Goal: Find specific page/section: Find specific page/section

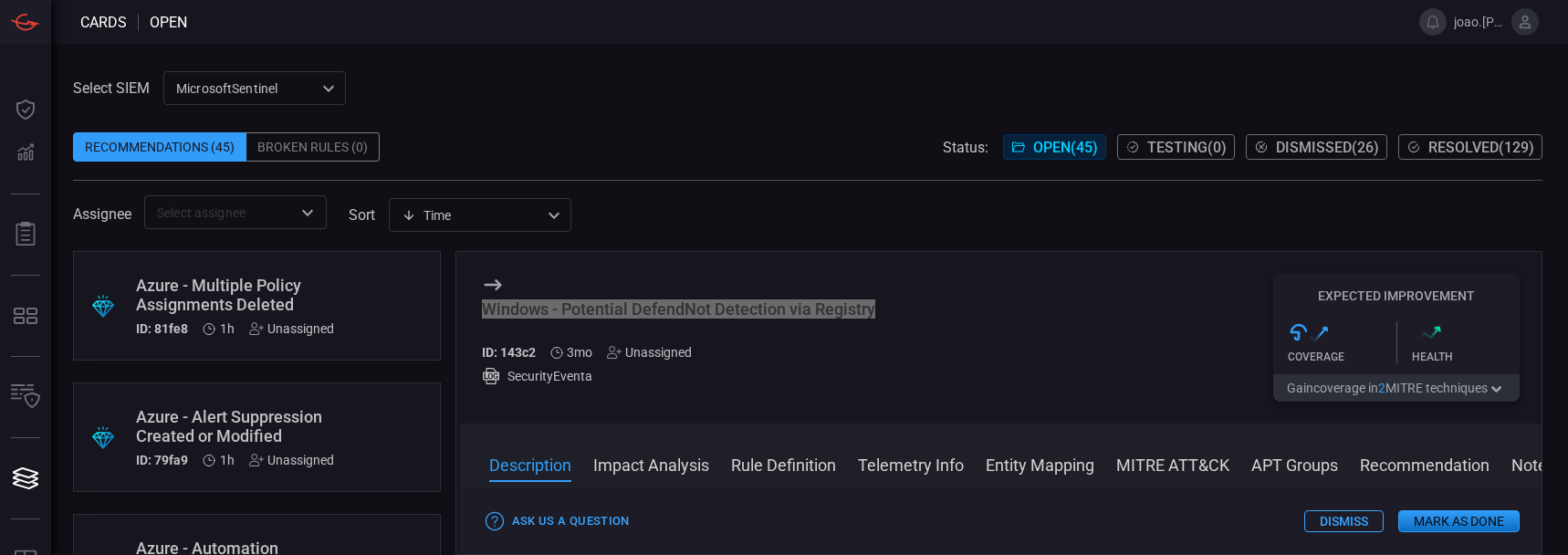
scroll to position [1979, 0]
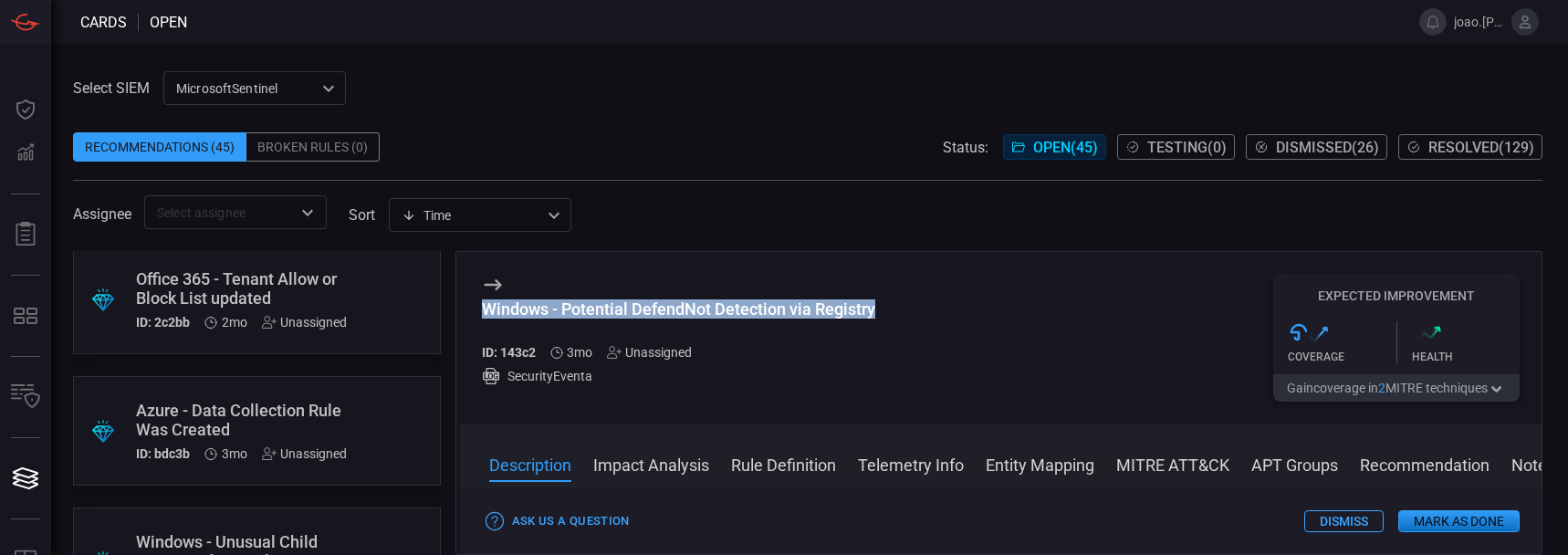
click at [1534, 27] on button at bounding box center [1525, 22] width 28 height 28
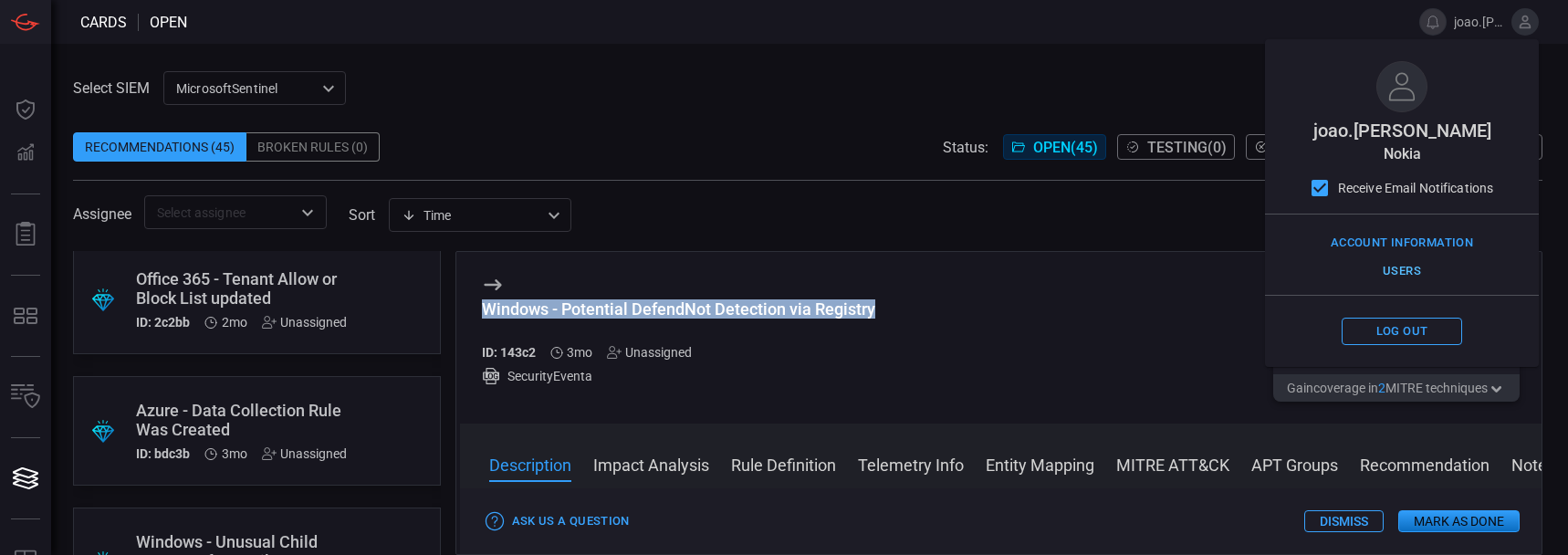
click at [1421, 270] on button "Users" at bounding box center [1402, 272] width 120 height 29
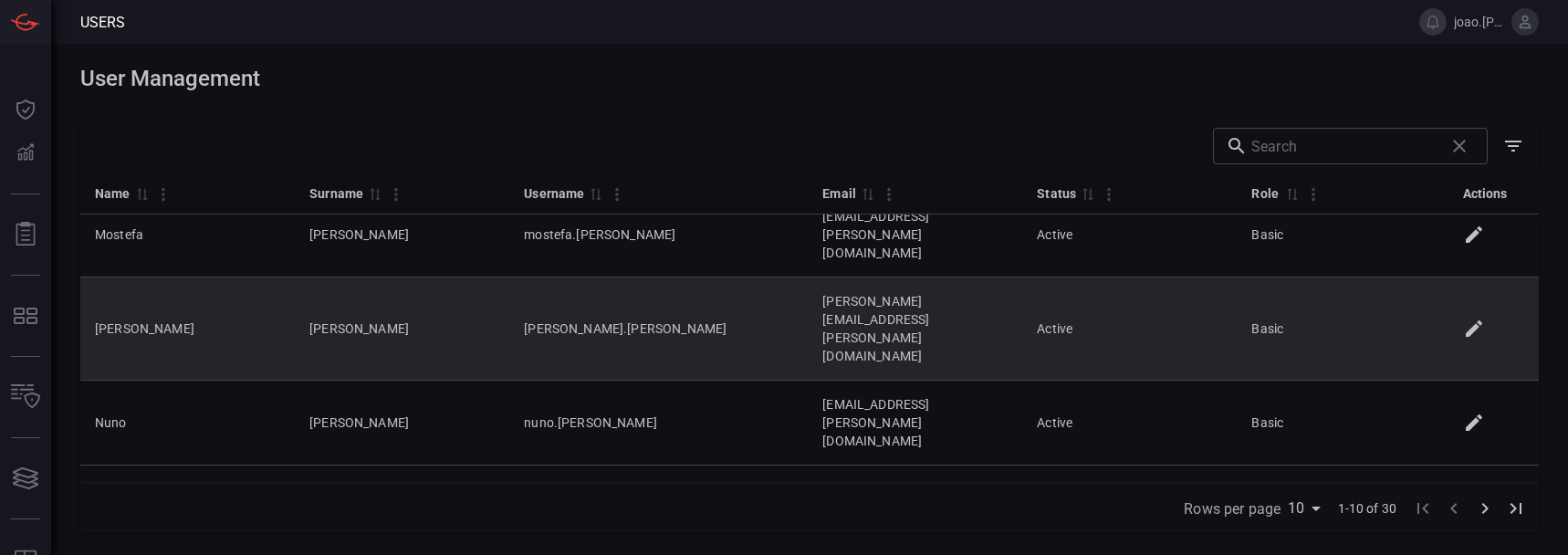
scroll to position [217, 0]
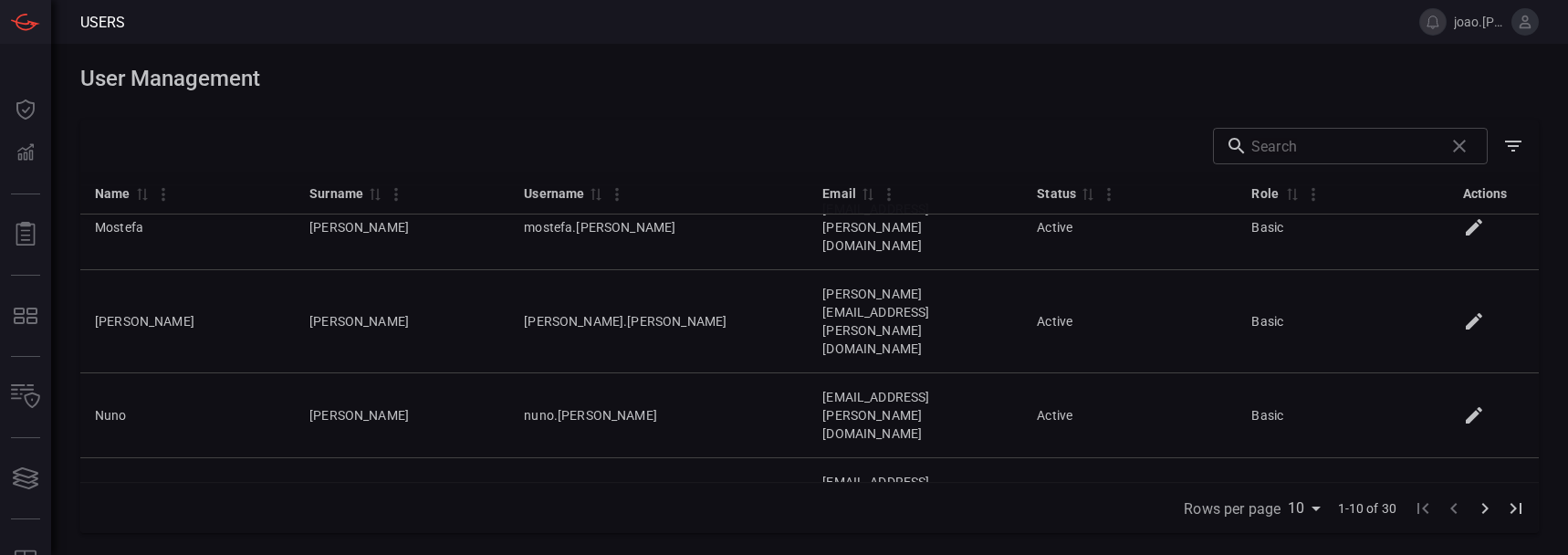
click at [1485, 510] on icon "Go to next page" at bounding box center [1485, 508] width 7 height 10
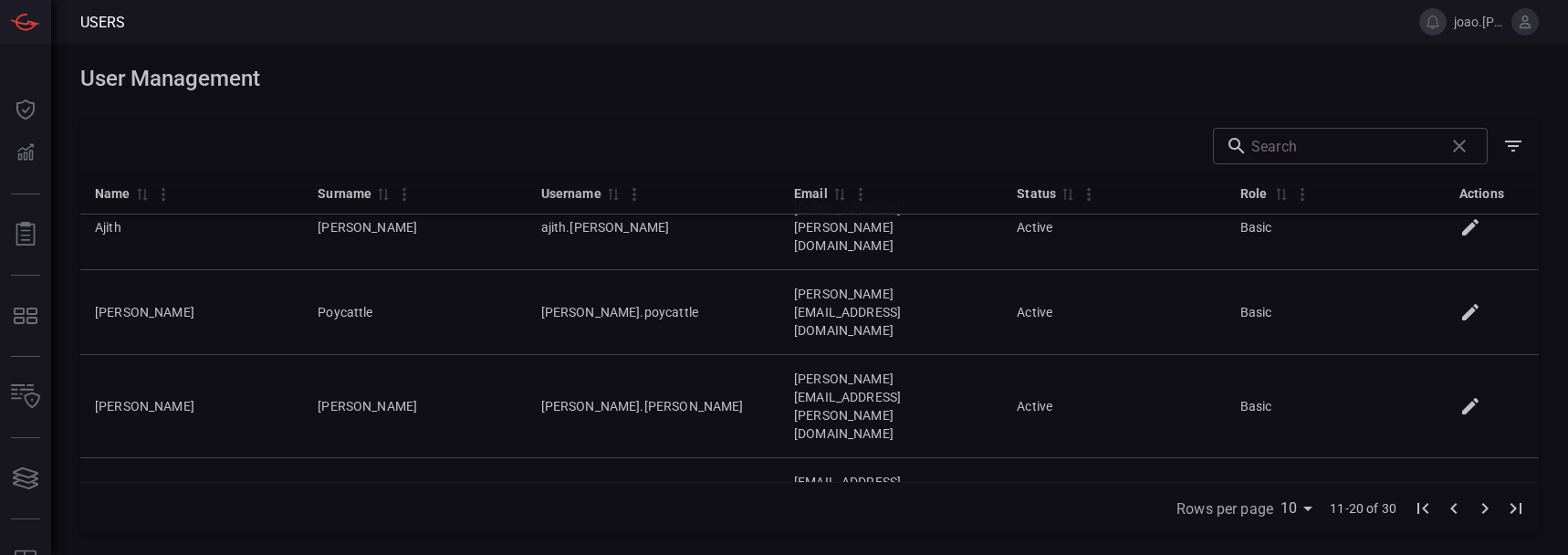
click at [1270, 507] on label "Rows per page" at bounding box center [1225, 509] width 97 height 21
click at [1281, 507] on input "10" at bounding box center [1300, 514] width 38 height 19
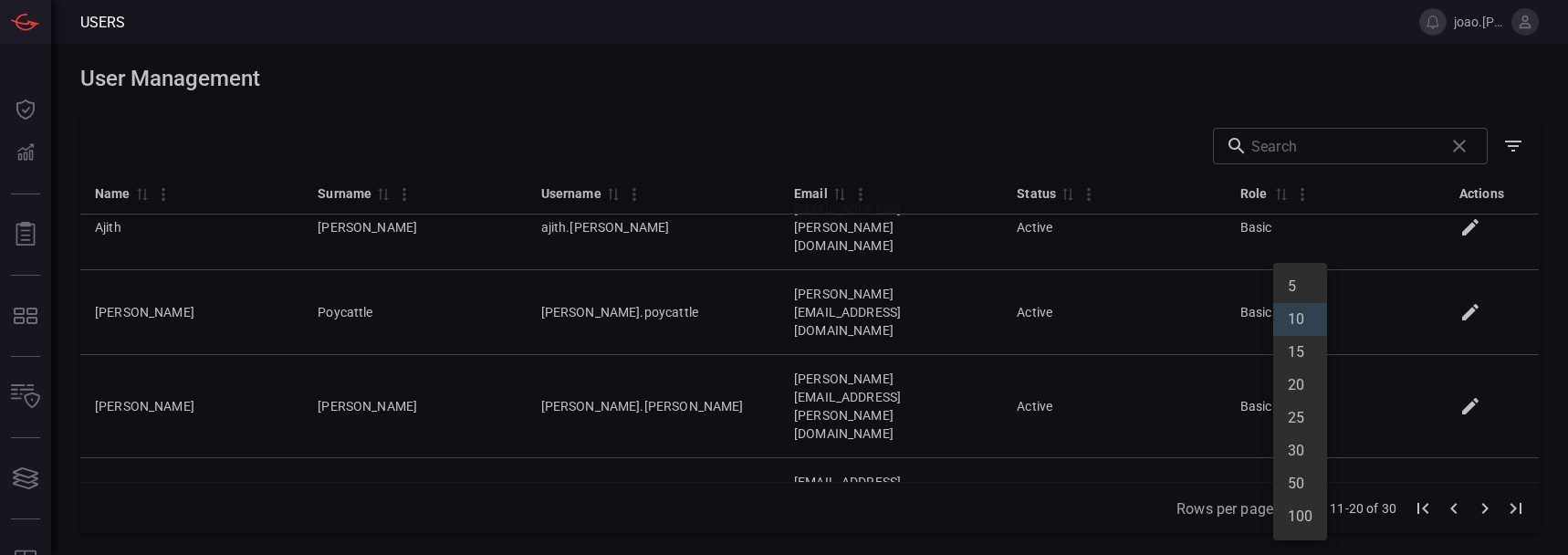
click at [1306, 507] on body "Users [PERSON_NAME].[PERSON_NAME] Dashboard Dashboard Detections Detections Rep…" at bounding box center [784, 278] width 1568 height 555
click at [1306, 516] on li "100" at bounding box center [1300, 517] width 54 height 32
type input "100"
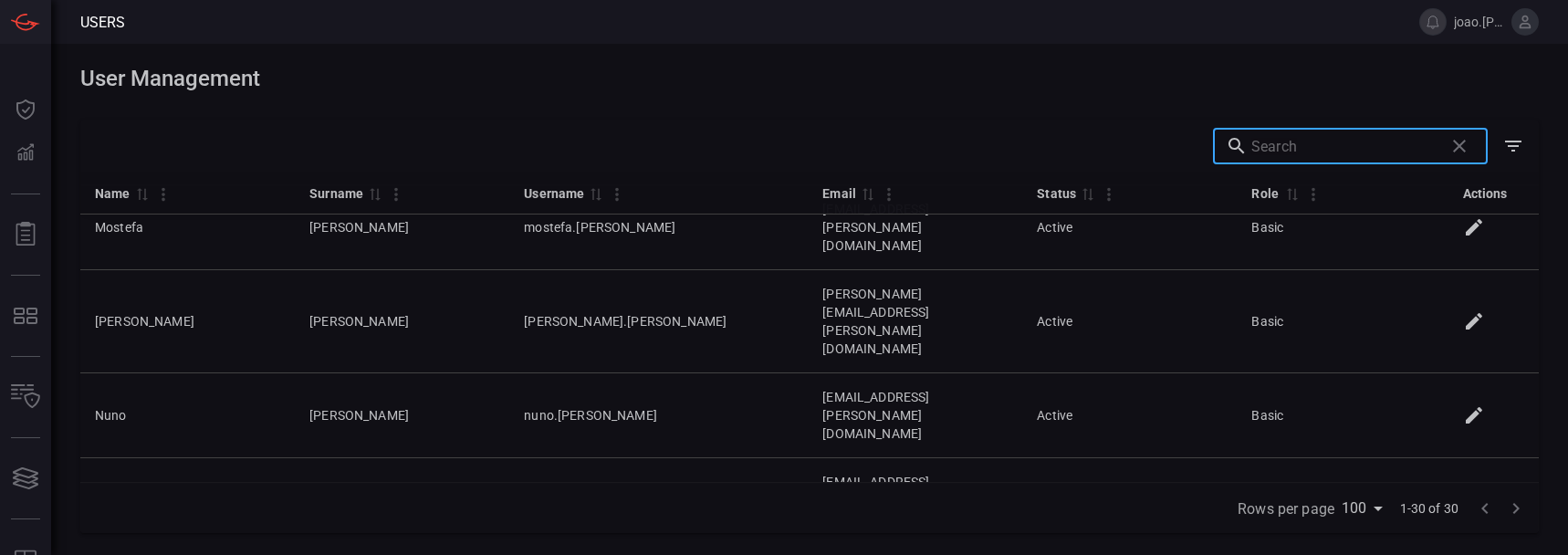
click at [1282, 143] on input "text" at bounding box center [1344, 146] width 185 height 36
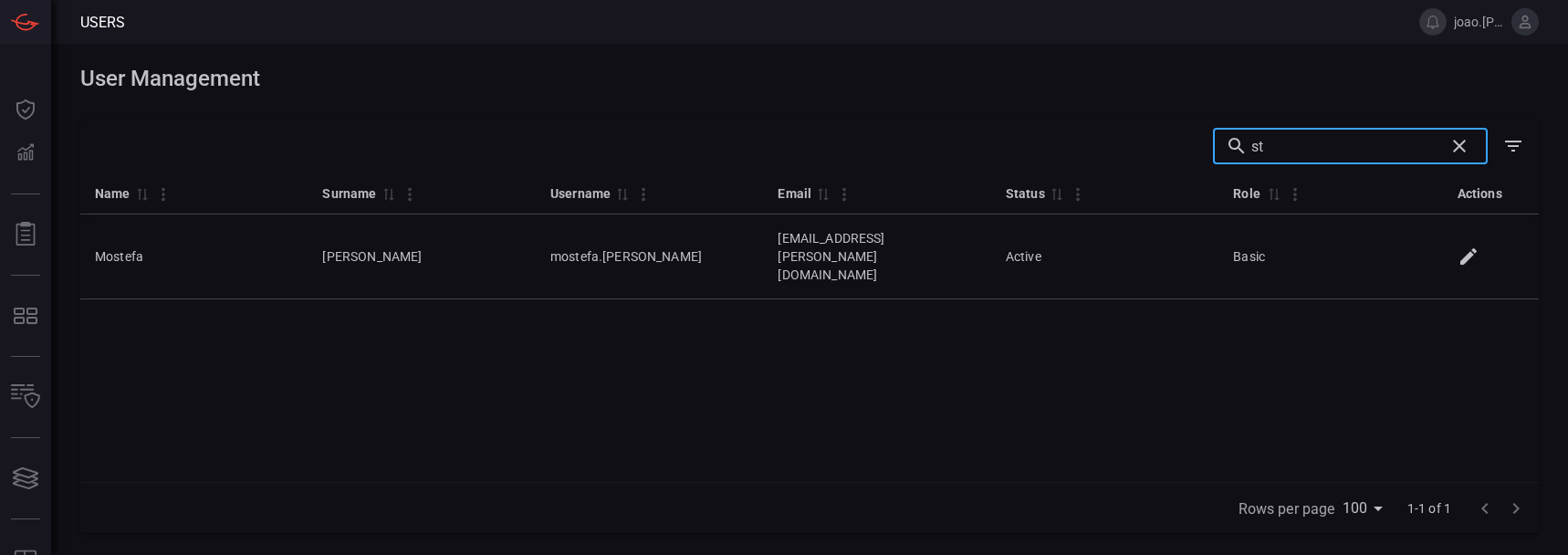
type input "s"
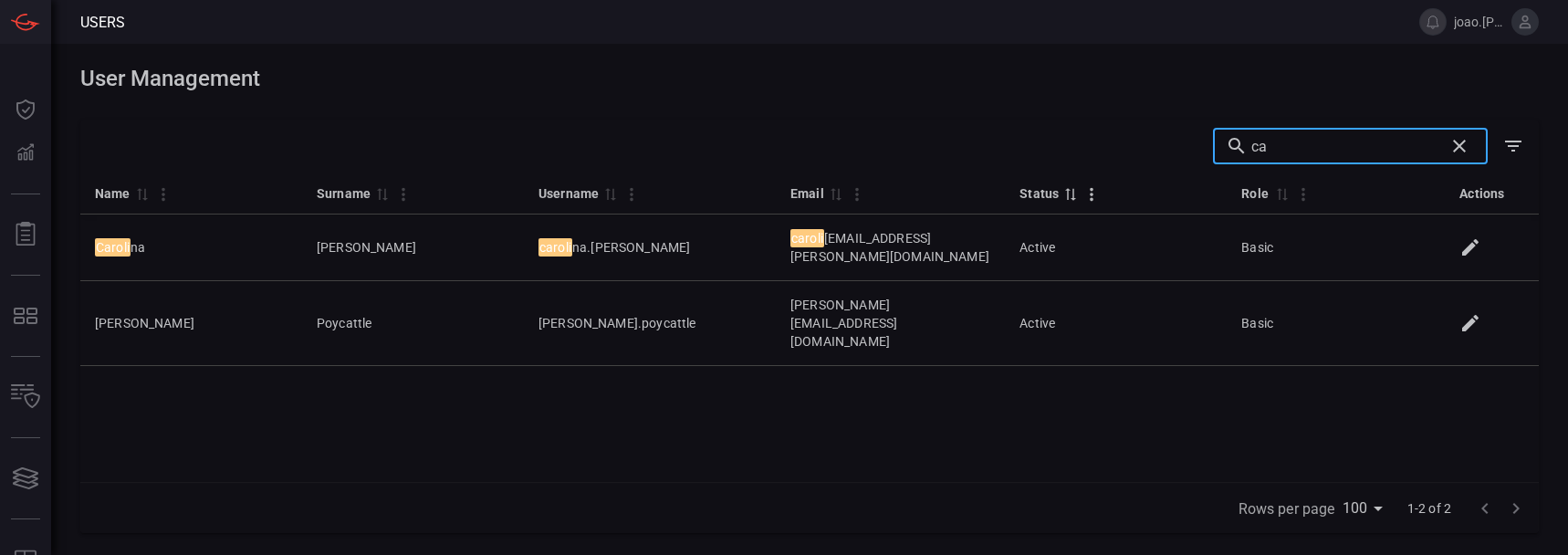
type input "c"
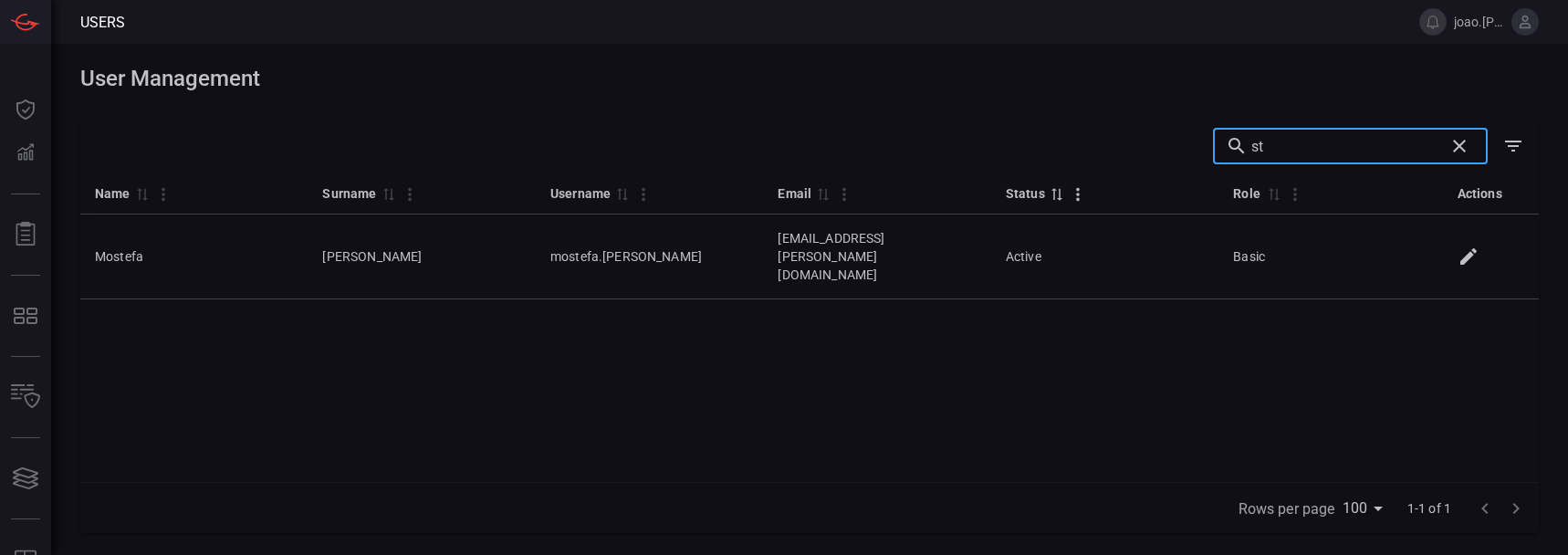
type input "s"
type input "[PERSON_NAME]"
